Goal: Task Accomplishment & Management: Manage account settings

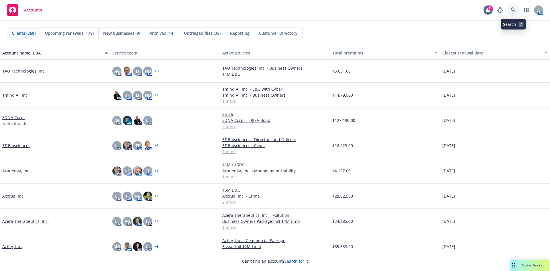
click at [515, 10] on icon at bounding box center [513, 9] width 5 height 5
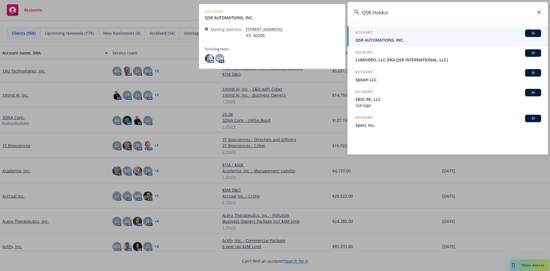
type input "QSR Holdco"
click at [387, 40] on span "QSR AUTOMATIONS, INC." at bounding box center [449, 40] width 186 height 6
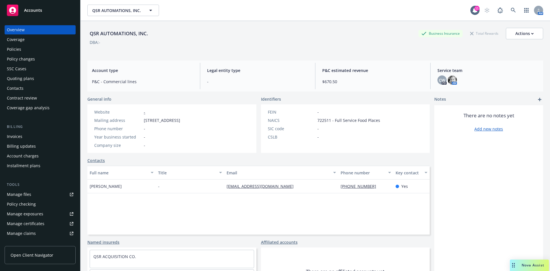
click at [26, 50] on div "Policies" at bounding box center [40, 49] width 67 height 9
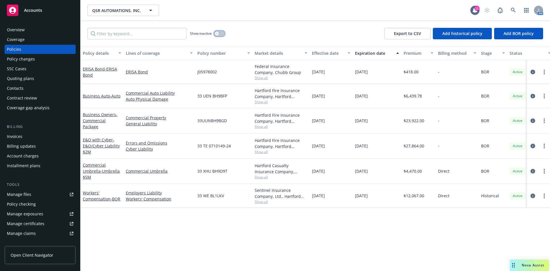
click at [216, 32] on div "button" at bounding box center [217, 34] width 4 height 4
click at [218, 34] on button "button" at bounding box center [219, 34] width 11 height 6
click at [514, 9] on icon at bounding box center [513, 10] width 5 height 5
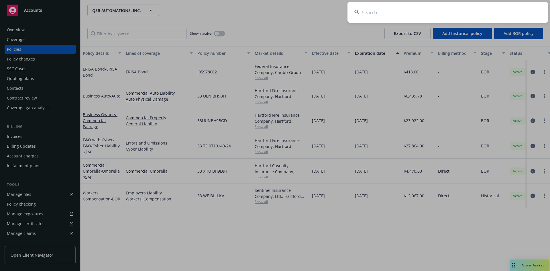
click at [387, 18] on input at bounding box center [448, 12] width 201 height 21
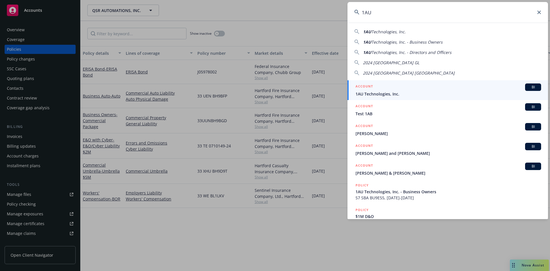
type input "1AU"
click at [386, 97] on link "ACCOUNT BI 1AU Technologies, Inc." at bounding box center [448, 90] width 201 height 20
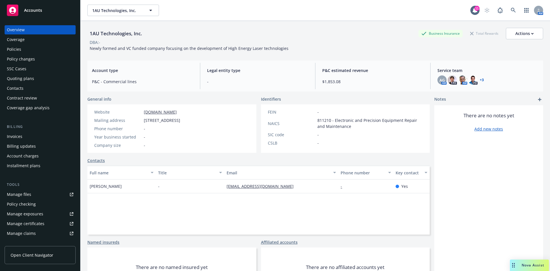
click at [30, 138] on div "Invoices" at bounding box center [40, 136] width 67 height 9
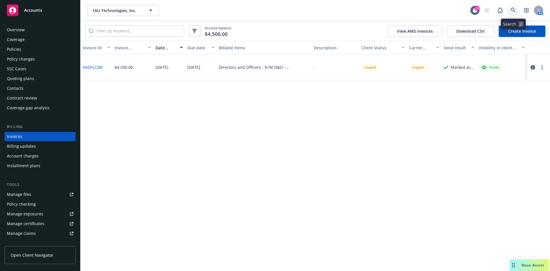
click at [513, 10] on icon at bounding box center [513, 10] width 5 height 5
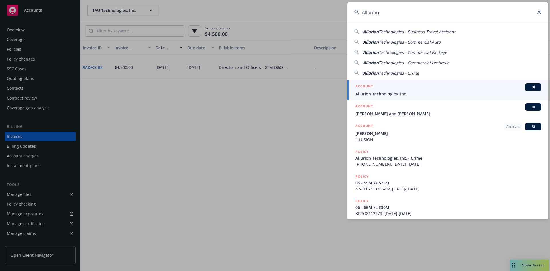
type input "Allurion"
click at [393, 97] on link "ACCOUNT BI Allurion Technologies, Inc." at bounding box center [448, 90] width 201 height 20
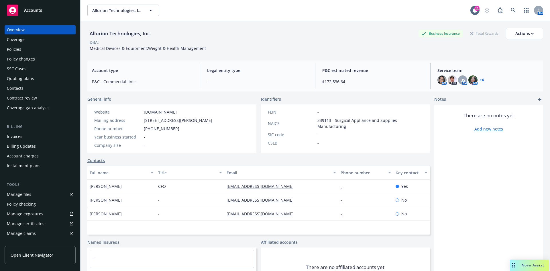
click at [19, 46] on div "Policies" at bounding box center [14, 49] width 14 height 9
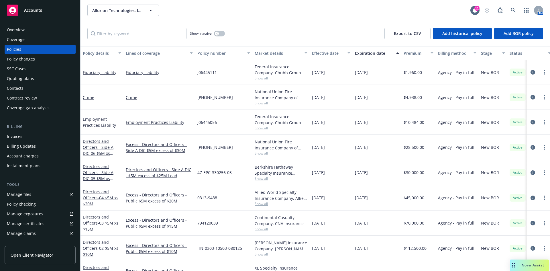
click at [19, 133] on div "Invoices" at bounding box center [14, 136] width 15 height 9
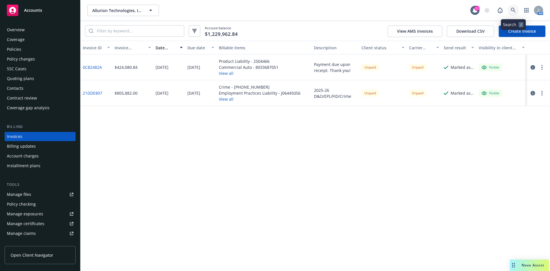
click at [514, 9] on icon at bounding box center [513, 10] width 5 height 5
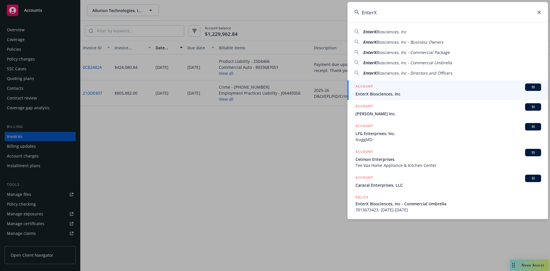
type input "EnterX"
click at [380, 95] on span "EnterX Biosciences, Inc" at bounding box center [449, 94] width 186 height 6
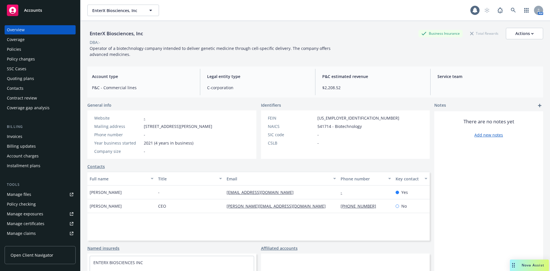
click at [22, 50] on div "Policies" at bounding box center [40, 49] width 67 height 9
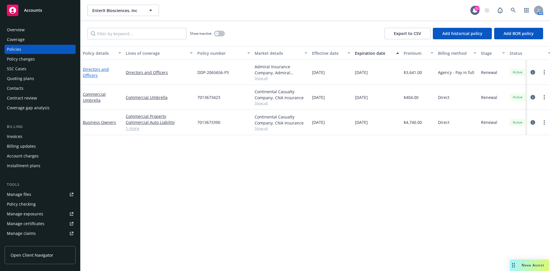
click at [93, 71] on link "Directors and Officers" at bounding box center [96, 72] width 26 height 11
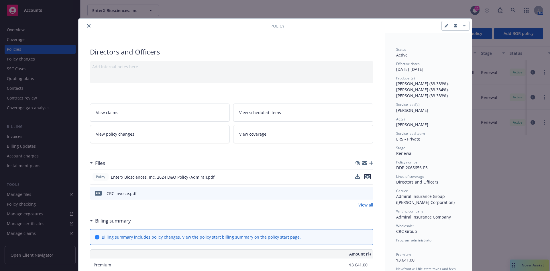
click at [366, 176] on icon "preview file" at bounding box center [367, 177] width 5 height 4
click at [87, 24] on button "close" at bounding box center [88, 25] width 7 height 7
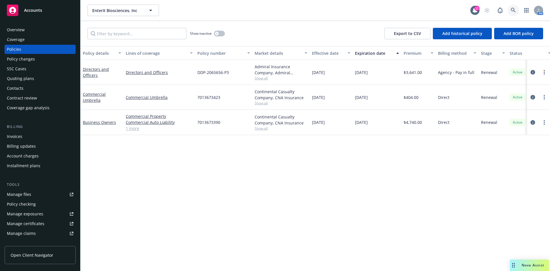
click at [515, 8] on icon at bounding box center [513, 10] width 5 height 5
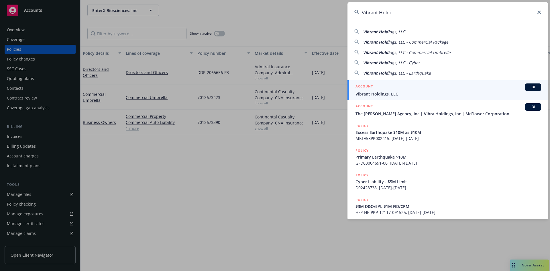
type input "Vibrant Holdi"
click at [383, 90] on div "ACCOUNT BI" at bounding box center [449, 86] width 186 height 7
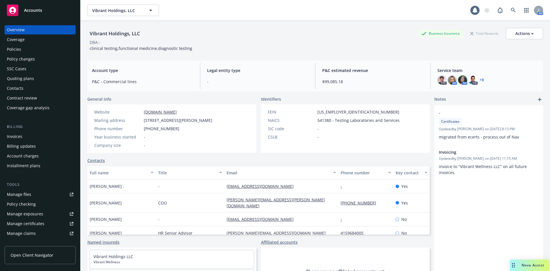
click at [11, 47] on div "Policies" at bounding box center [14, 49] width 14 height 9
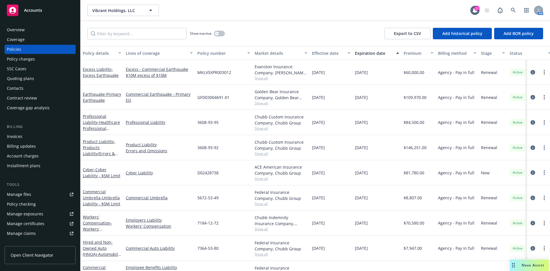
scroll to position [45, 0]
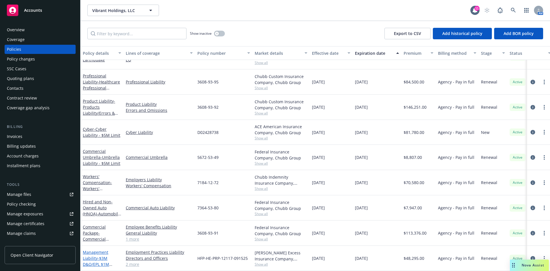
click at [96, 254] on link "Management Liability - $3M D&O/EPL $1M FID/CRM" at bounding box center [96, 261] width 26 height 24
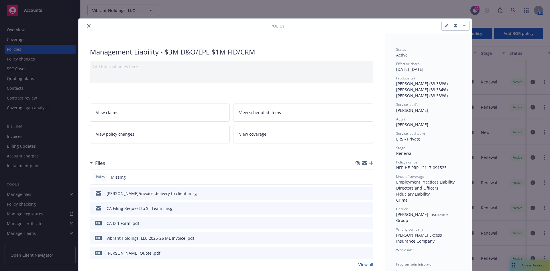
click at [370, 161] on icon "button" at bounding box center [372, 163] width 4 height 4
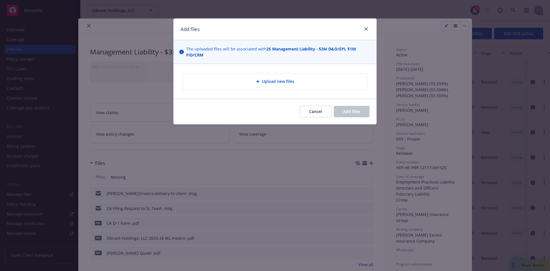
click at [267, 83] on span "Upload new files" at bounding box center [278, 81] width 32 height 6
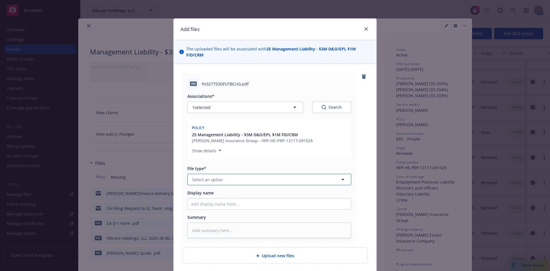
click at [215, 177] on span "Select an option" at bounding box center [207, 180] width 31 height 6
type input "policy"
click at [208, 193] on div "Policy" at bounding box center [269, 195] width 157 height 8
click at [202, 200] on input "Display name" at bounding box center [269, 203] width 163 height 11
click at [209, 205] on input "Display name" at bounding box center [269, 203] width 163 height 11
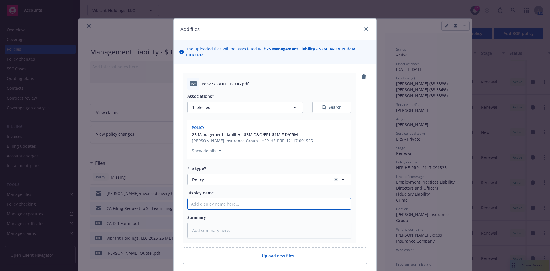
paste input "Vibrant Holdings, LLC"
type textarea "x"
type input "Vibrant Holdings, LLC"
type textarea "x"
type input "Vibrant Holdings, LLC"
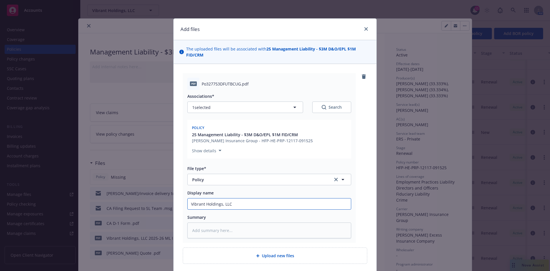
type textarea "x"
type input "Vibrant Holdings, LLC 2"
type textarea "x"
type input "Vibrant Holdings, LLC 20"
type textarea "x"
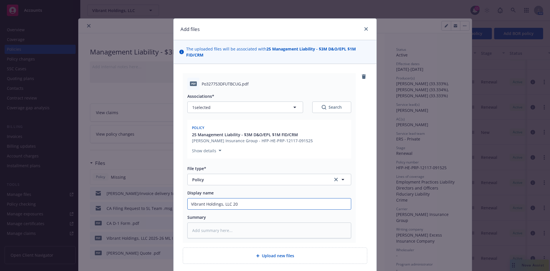
type input "Vibrant Holdings, LLC 202"
type textarea "x"
type input "Vibrant Holdings, LLC 2025"
type textarea "x"
type input "Vibrant Holdings, LLC 2025-"
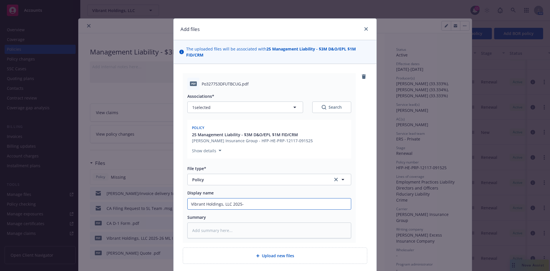
type textarea "x"
type input "Vibrant Holdings, LLC 2025-2"
type textarea "x"
type input "Vibrant Holdings, LLC 2025-26"
type textarea "x"
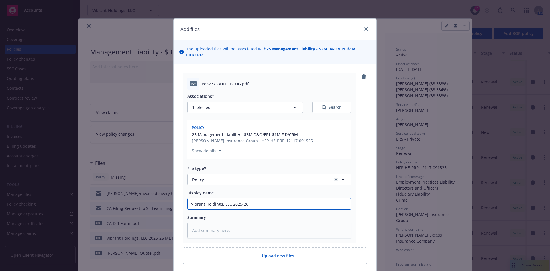
type input "Vibrant Holdings, LLC 2025-26"
type textarea "x"
type input "Vibrant Holdings, LLC 2025-26 ML"
type textarea "x"
type input "Vibrant Holdings, LLC 2025-26 ML"
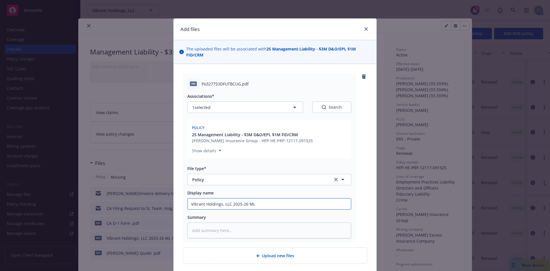
type textarea "x"
type input "Vibrant Holdings, LLC 2025-26 ML"
type textarea "x"
type input "Vibrant Holdings, LLC 2025-26 ML"
type textarea "x"
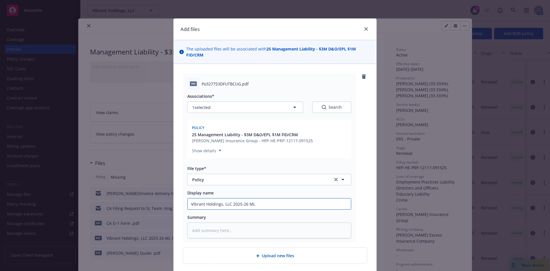
type input "Vibrant Holdings, LLC 2025-26 ML P"
type textarea "x"
type input "Vibrant Holdings, LLC 2025-26 ML Po"
type textarea "x"
type input "Vibrant Holdings, LLC 2025-26 ML Pol"
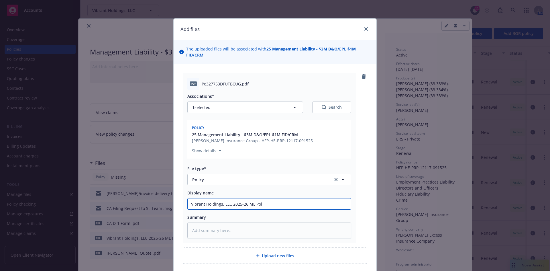
type textarea "x"
type input "Vibrant Holdings, LLC 2025-26 [PERSON_NAME]"
type textarea "x"
type input "Vibrant Holdings, LLC 2025-26 [PERSON_NAME]"
type textarea "x"
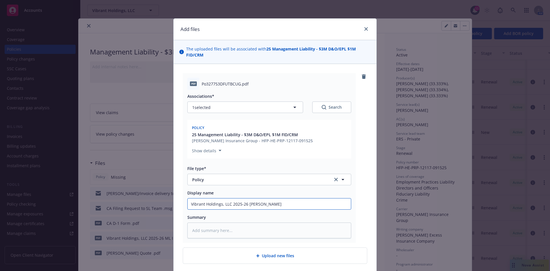
type input "Vibrant Holdings, LLC 2025-26 ML Policy"
type textarea "x"
type input "Vibrant Holdings, LLC 2025-26 ML Policy"
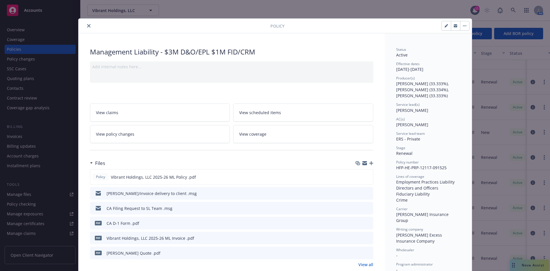
click at [88, 26] on icon "close" at bounding box center [88, 25] width 3 height 3
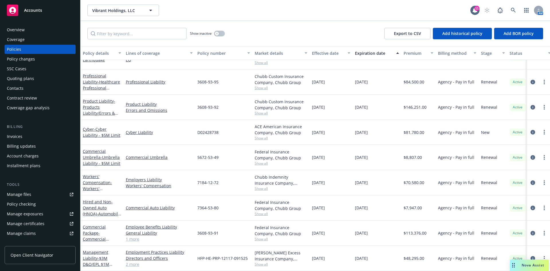
click at [86, 25] on div "Show inactive Export to CSV Add historical policy Add BOR policy" at bounding box center [316, 33] width 470 height 25
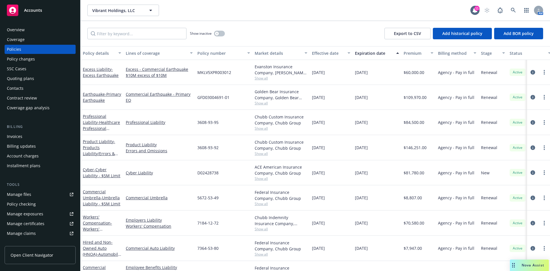
scroll to position [45, 0]
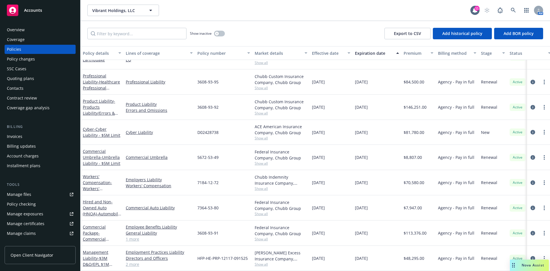
click at [28, 138] on div "Invoices" at bounding box center [40, 136] width 67 height 9
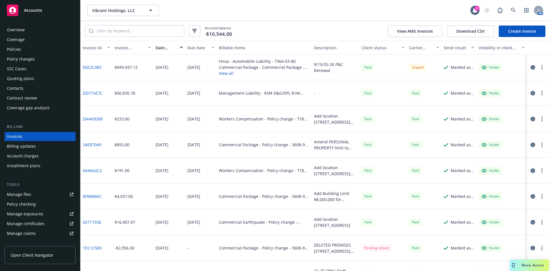
click at [24, 50] on div "Policies" at bounding box center [40, 49] width 67 height 9
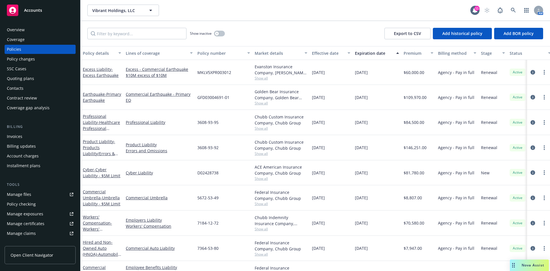
scroll to position [45, 0]
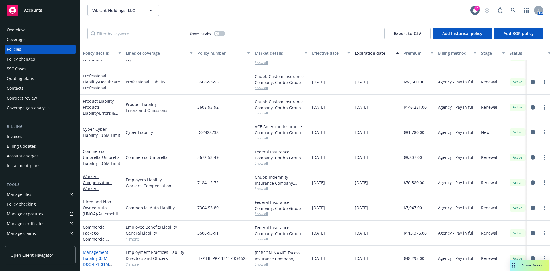
click at [95, 254] on link "Management Liability - $3M D&O/EPL $1M FID/CRM" at bounding box center [96, 261] width 26 height 24
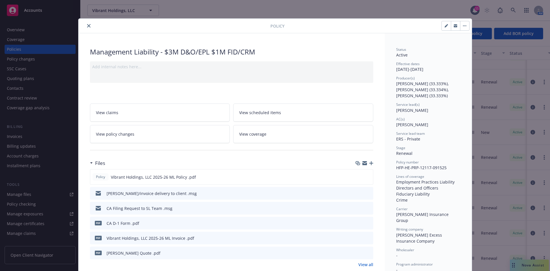
scroll to position [17, 0]
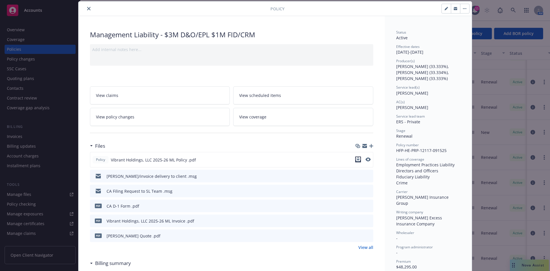
click at [357, 159] on icon "download file" at bounding box center [358, 158] width 4 height 3
click at [312, 34] on div "Management Liability - $3M D&O/EPL $1M FID/CRM" at bounding box center [232, 35] width 284 height 10
click at [370, 145] on icon "button" at bounding box center [372, 146] width 4 height 4
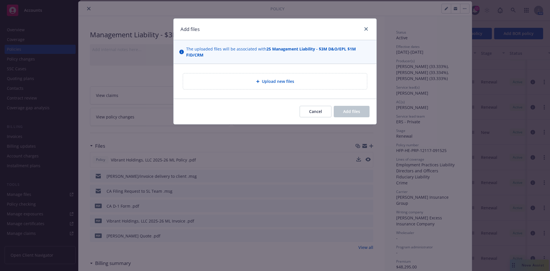
type textarea "x"
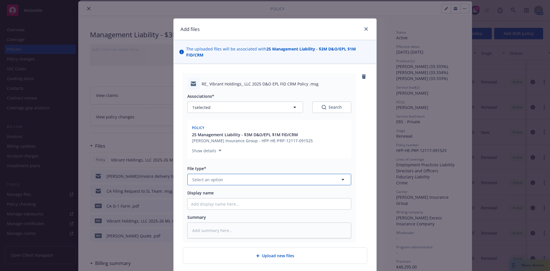
click at [202, 180] on span "Select an option" at bounding box center [207, 180] width 31 height 6
type input "policy"
click at [213, 227] on span "Policy delivery" at bounding box center [208, 226] width 28 height 6
click at [204, 204] on input "Display name" at bounding box center [269, 203] width 163 height 11
type textarea "x"
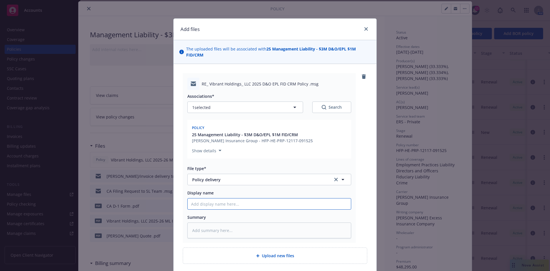
type input "M"
type textarea "x"
type input "ML"
type textarea "x"
type input "ML Policy to client"
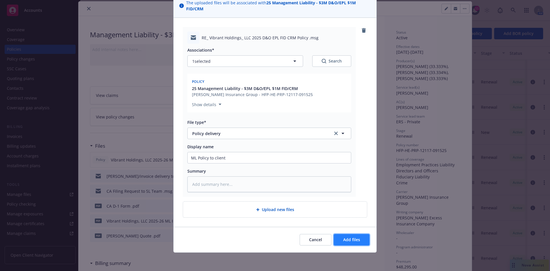
click at [346, 239] on span "Add files" at bounding box center [351, 239] width 17 height 5
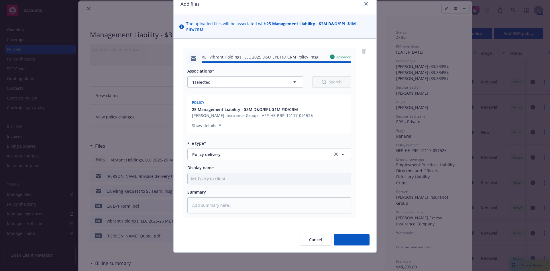
type textarea "x"
